Goal: Information Seeking & Learning: Learn about a topic

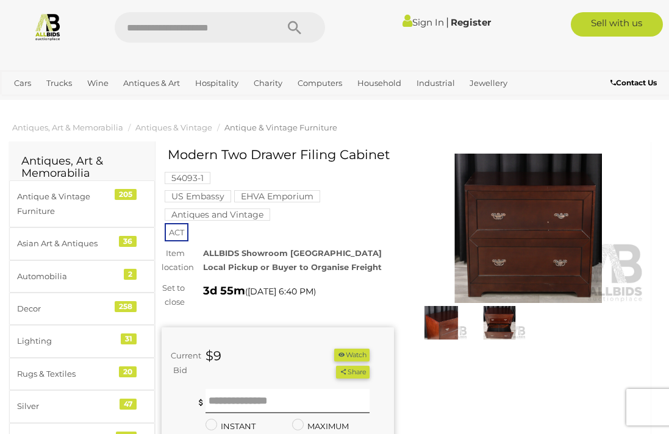
click at [501, 328] on img at bounding box center [499, 323] width 52 height 34
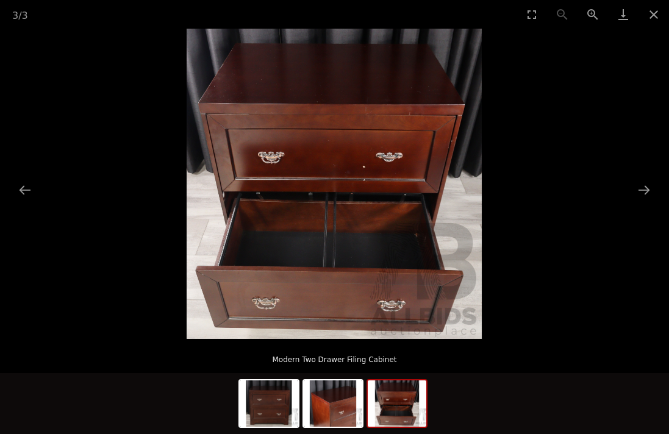
click at [651, 25] on button "Close gallery" at bounding box center [654, 14] width 30 height 29
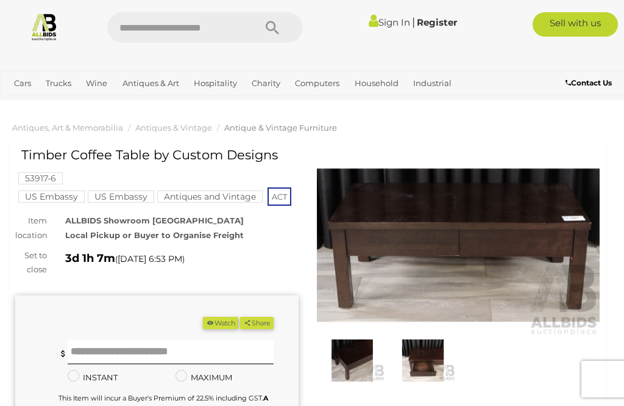
click at [424, 356] on img at bounding box center [423, 359] width 65 height 41
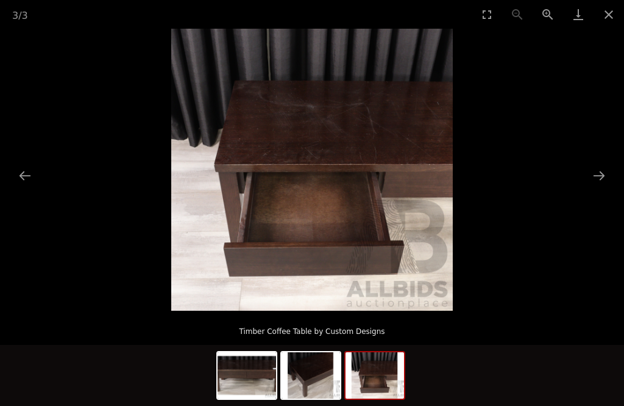
click at [610, 23] on button "Close gallery" at bounding box center [609, 14] width 30 height 29
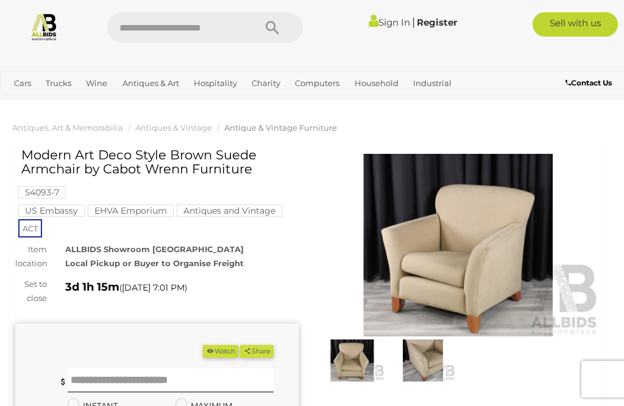
click at [430, 363] on img at bounding box center [423, 359] width 65 height 41
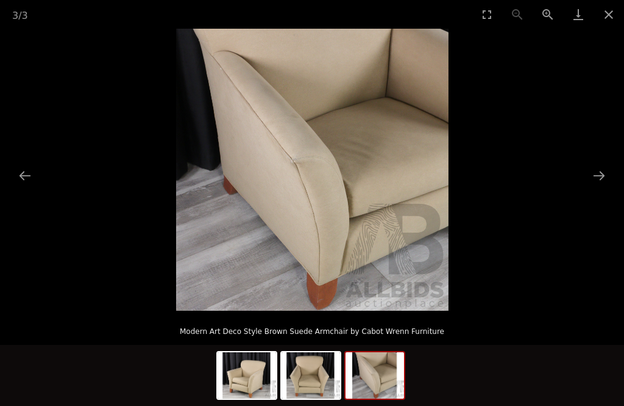
click at [604, 17] on button "Close gallery" at bounding box center [609, 14] width 30 height 29
